Goal: Entertainment & Leisure: Consume media (video, audio)

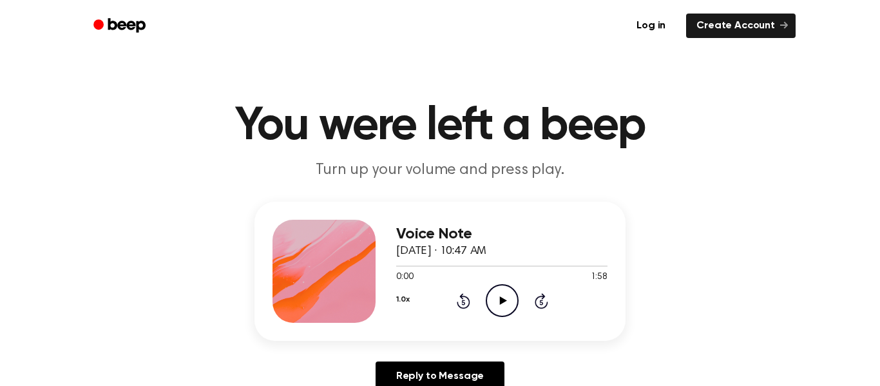
click at [505, 298] on icon "Play Audio" at bounding box center [502, 300] width 33 height 33
click at [508, 289] on icon "Play Audio" at bounding box center [502, 300] width 33 height 33
click at [490, 291] on circle at bounding box center [503, 301] width 32 height 32
